Goal: Communication & Community: Answer question/provide support

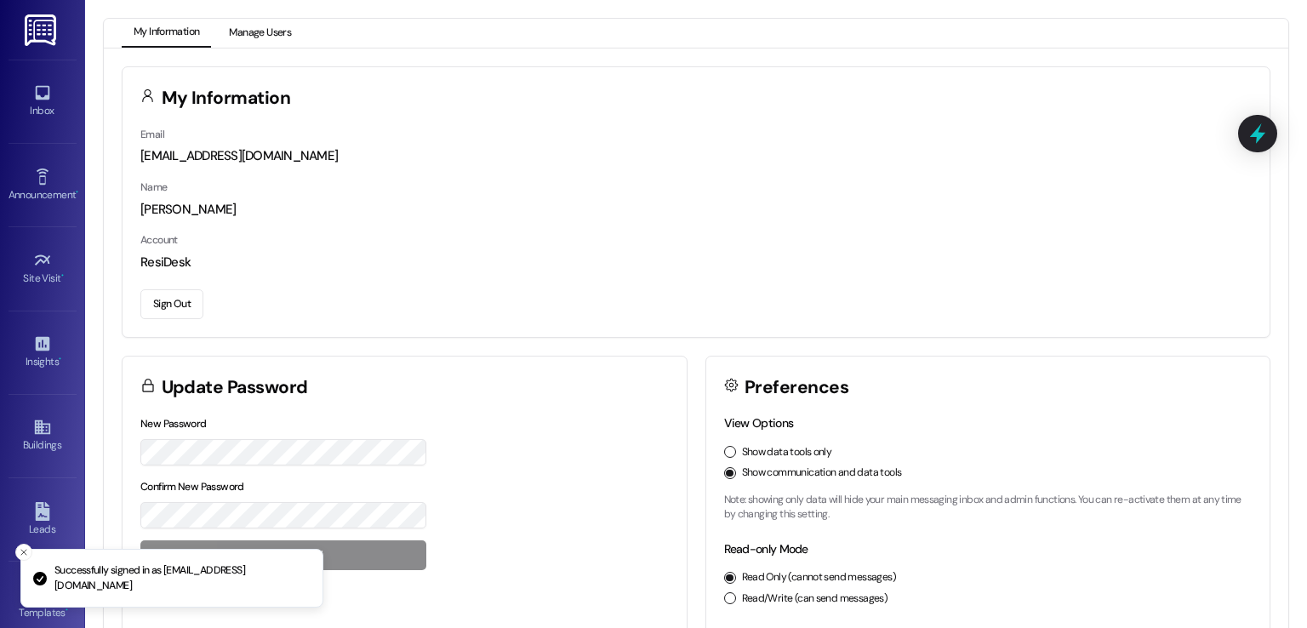
click at [262, 37] on button "Manage Users" at bounding box center [260, 33] width 86 height 29
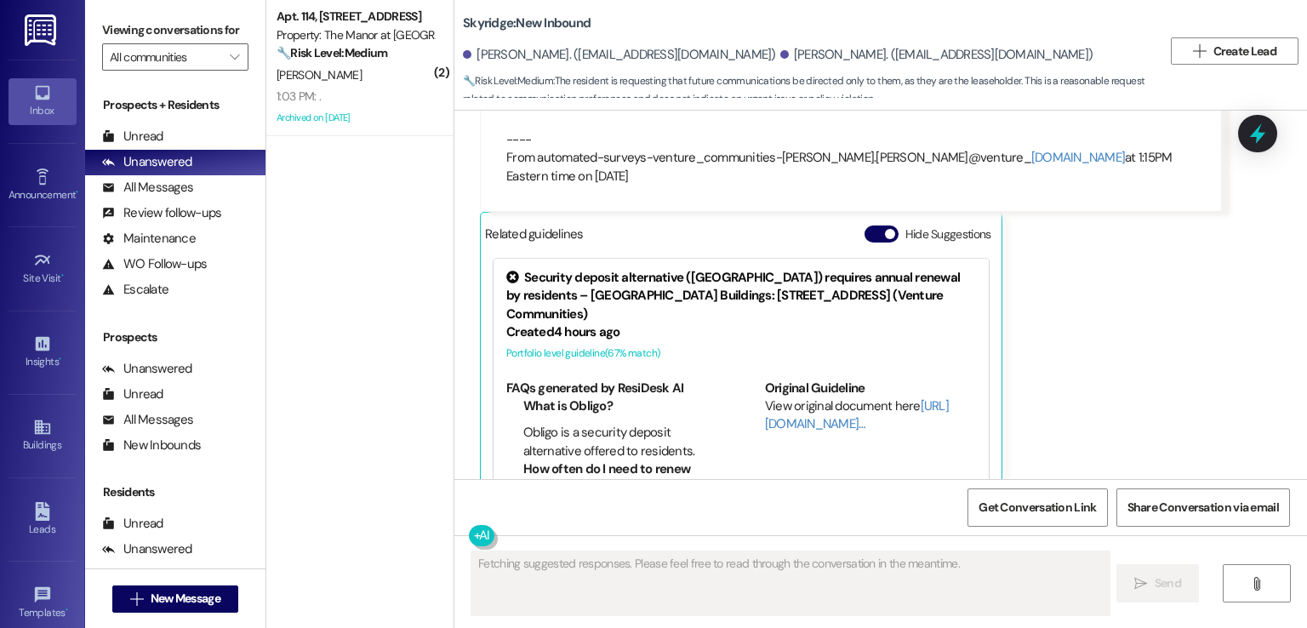
scroll to position [1012, 0]
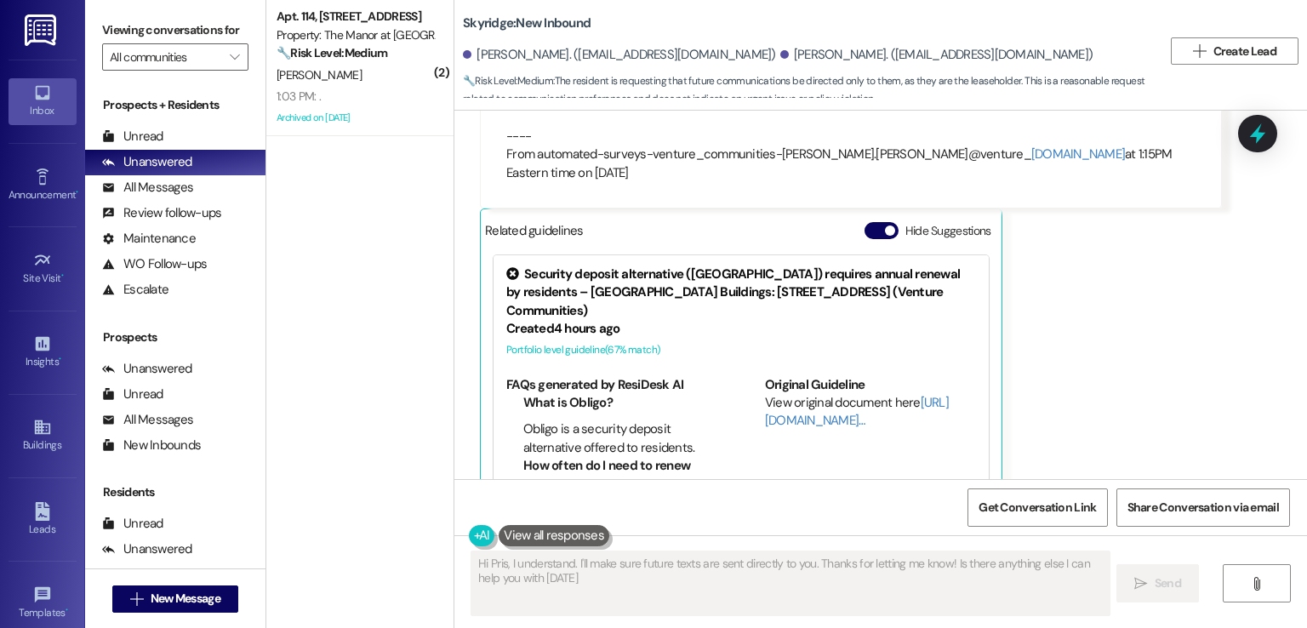
type textarea "Hi Pris, I understand. I'll make sure future texts are sent directly to you. Th…"
drag, startPoint x: 544, startPoint y: 53, endPoint x: 666, endPoint y: 53, distance: 121.6
click at [666, 53] on div "[PERSON_NAME]. ([EMAIL_ADDRESS][DOMAIN_NAME])" at bounding box center [619, 55] width 313 height 18
copy div "[EMAIL_ADDRESS][DOMAIN_NAME]"
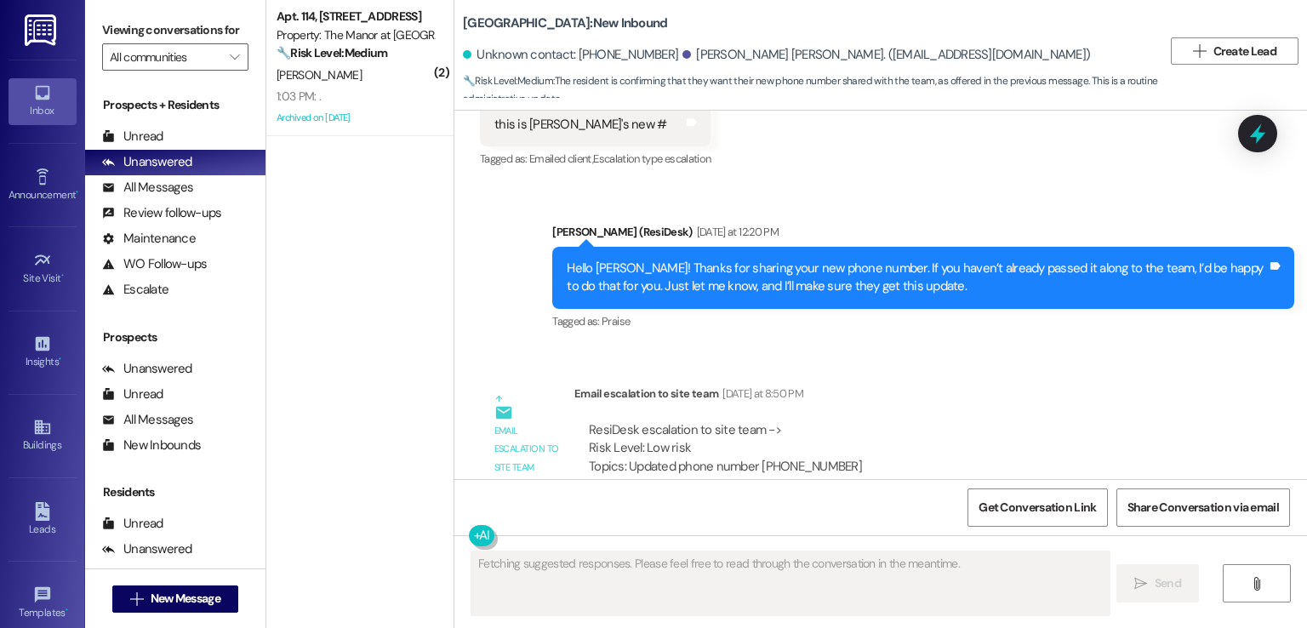
scroll to position [168, 0]
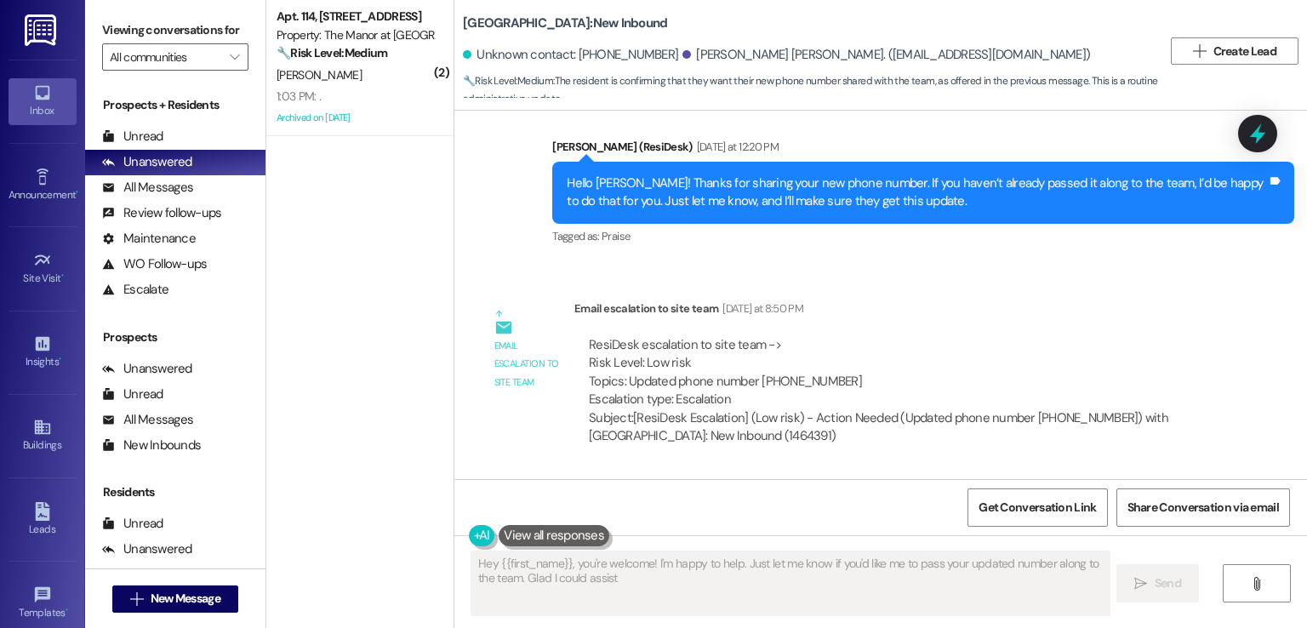
type textarea "Hey {{first_name}}, you're welcome! I'm happy to help. Just let me know if you'…"
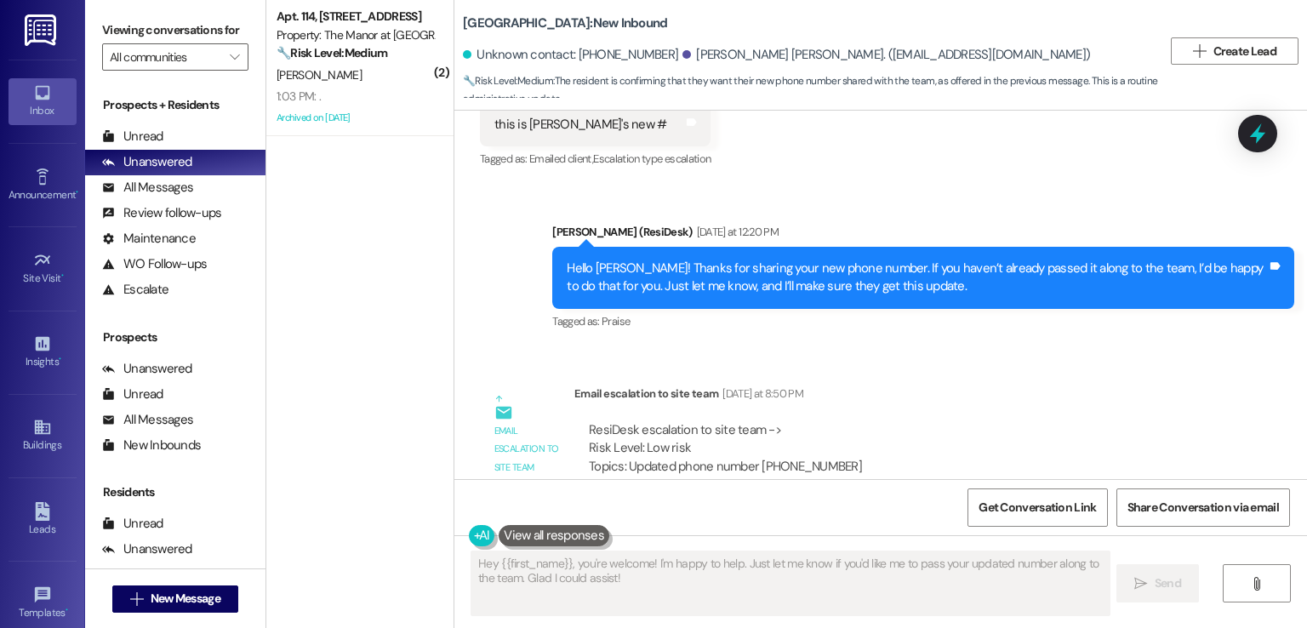
scroll to position [0, 0]
